Goal: Information Seeking & Learning: Find specific fact

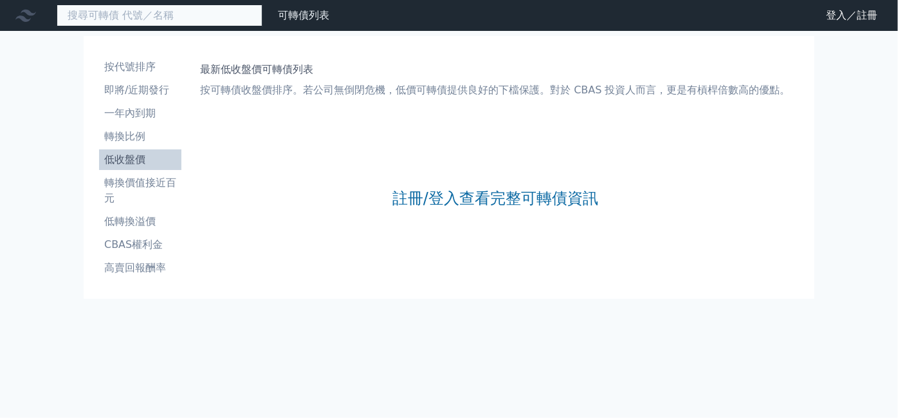
click at [243, 17] on input at bounding box center [160, 16] width 206 height 22
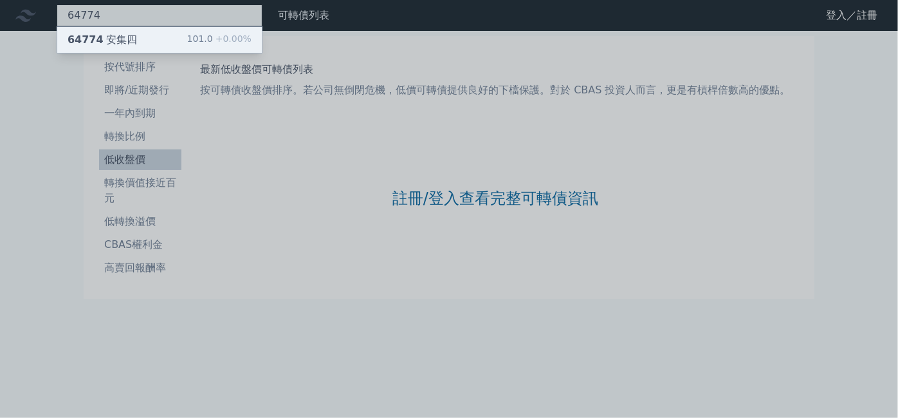
type input "64774"
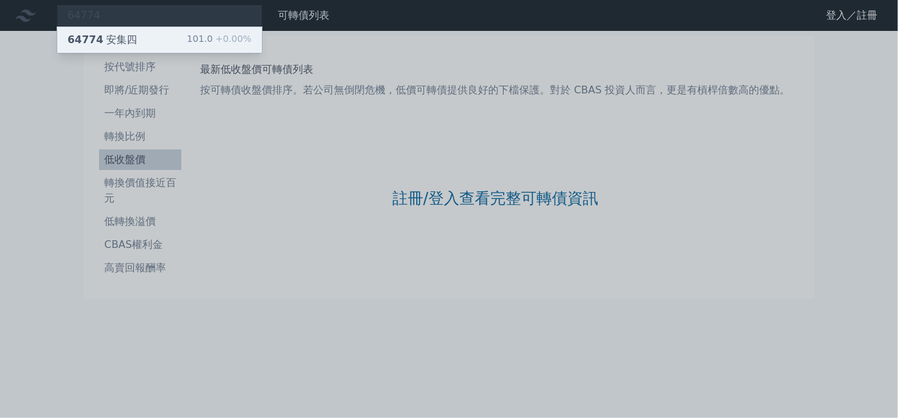
click at [187, 35] on div "64774 安集四 101.0 +0.00%" at bounding box center [159, 40] width 205 height 26
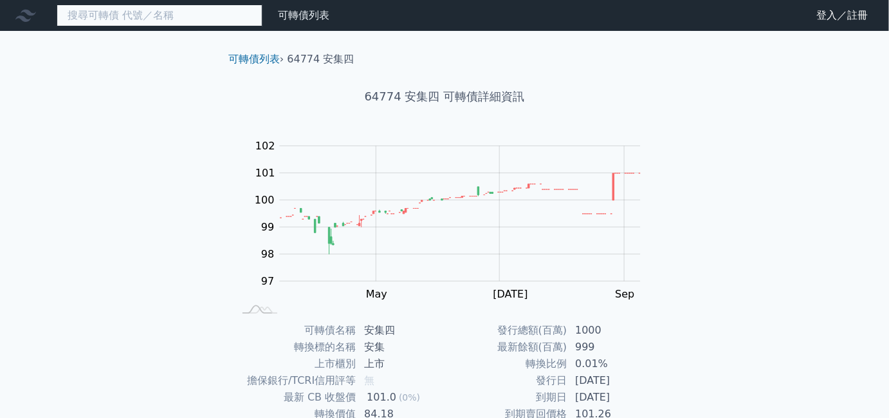
click at [140, 17] on input at bounding box center [160, 16] width 206 height 22
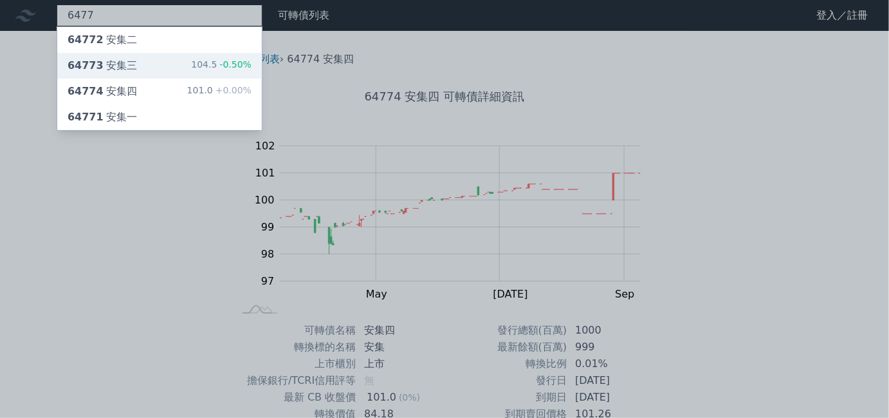
type input "6477"
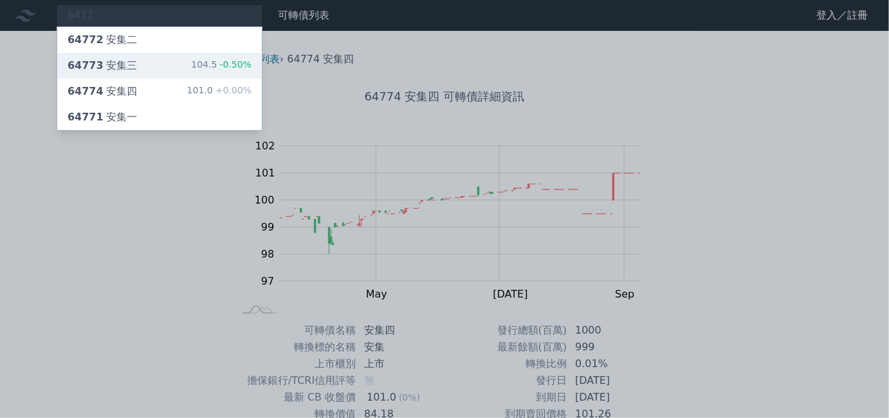
click at [89, 70] on span "64773" at bounding box center [86, 65] width 36 height 12
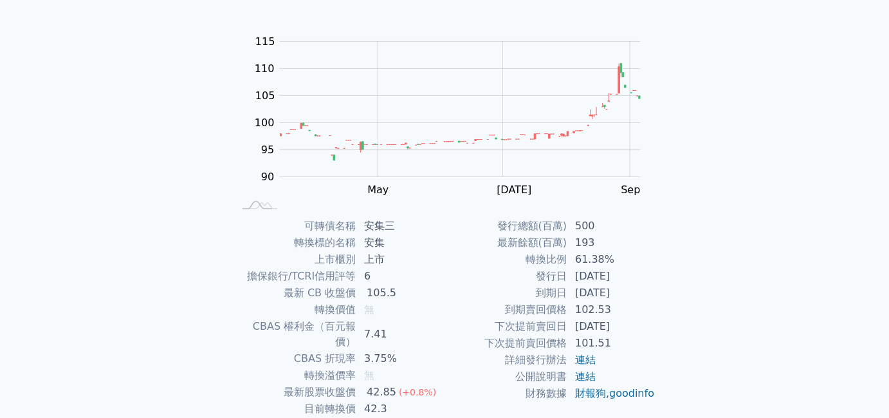
scroll to position [175, 0]
